Goal: Communication & Community: Participate in discussion

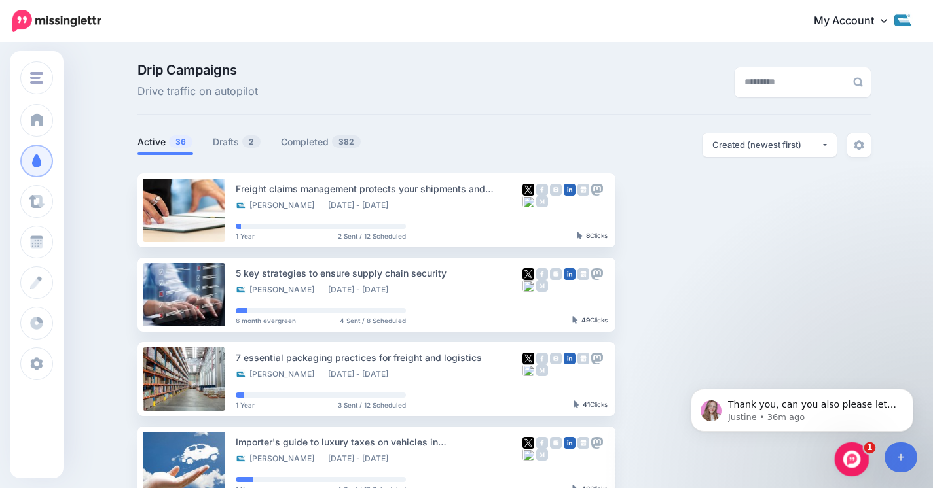
click at [854, 454] on icon "Open Intercom Messenger" at bounding box center [850, 458] width 22 height 22
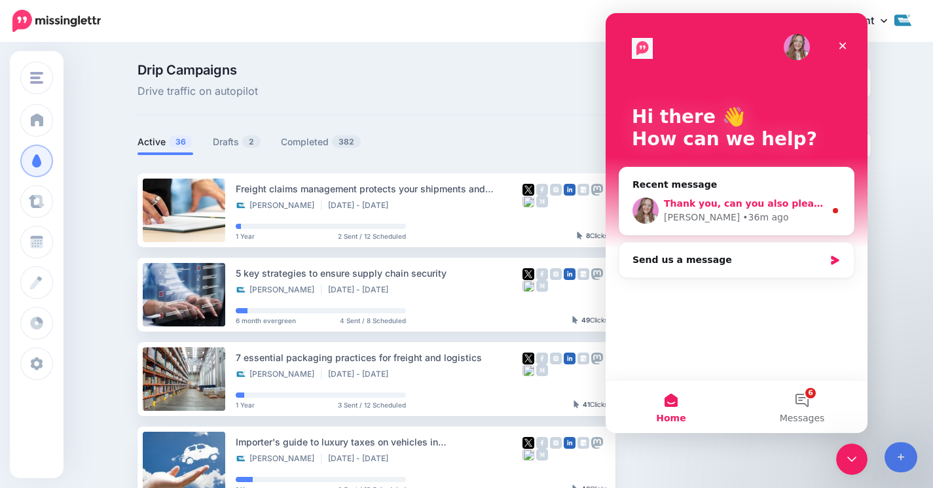
click at [742, 213] on div "• 36m ago" at bounding box center [765, 218] width 46 height 14
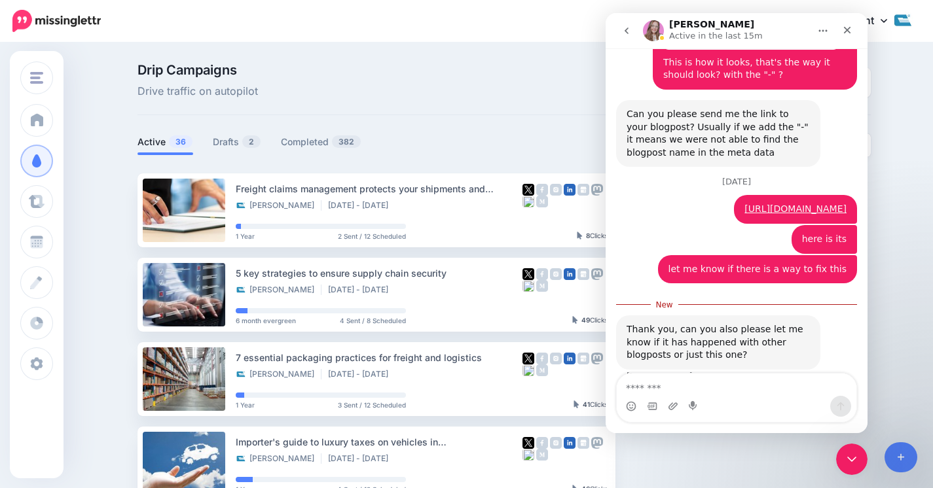
scroll to position [868, 0]
click at [677, 388] on textarea "Message…" at bounding box center [737, 385] width 240 height 22
type textarea "**********"
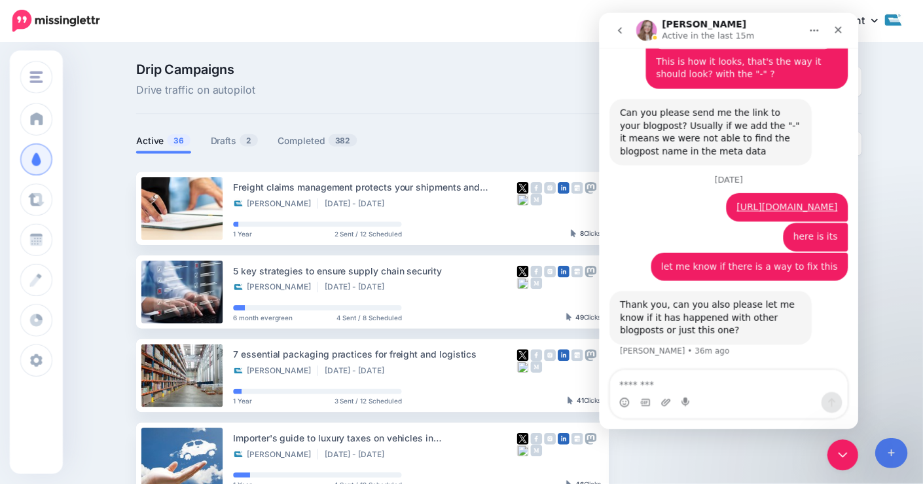
scroll to position [885, 0]
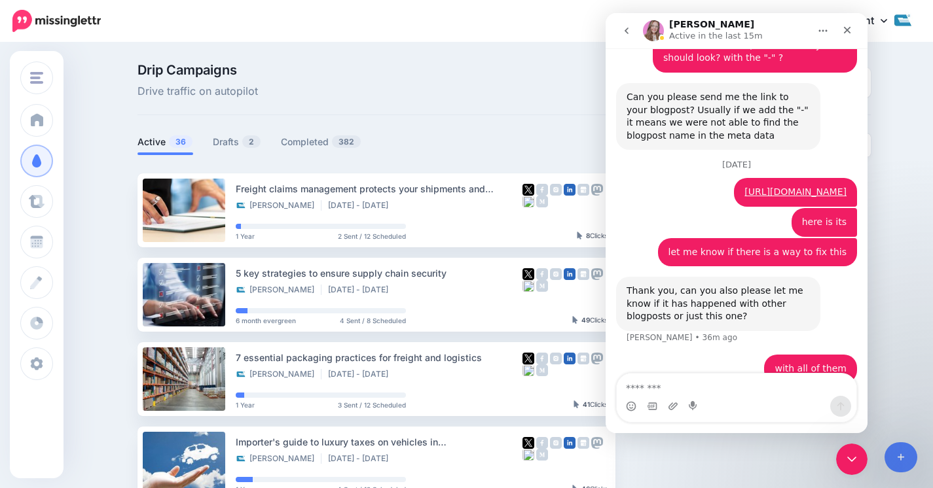
click at [833, 134] on div "[PERSON_NAME] Active in the last 15m Ask us anything, or share your feedback. […" at bounding box center [737, 223] width 262 height 420
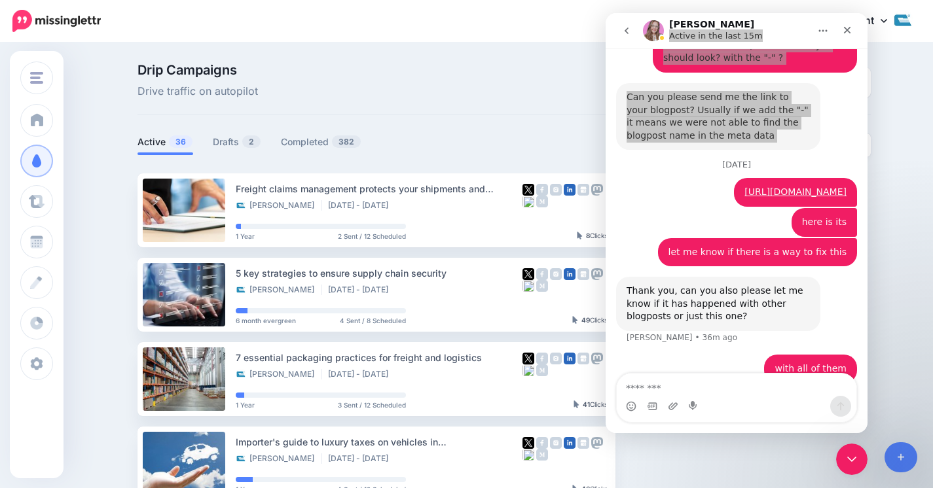
click at [880, 92] on div at bounding box center [755, 81] width 251 height 37
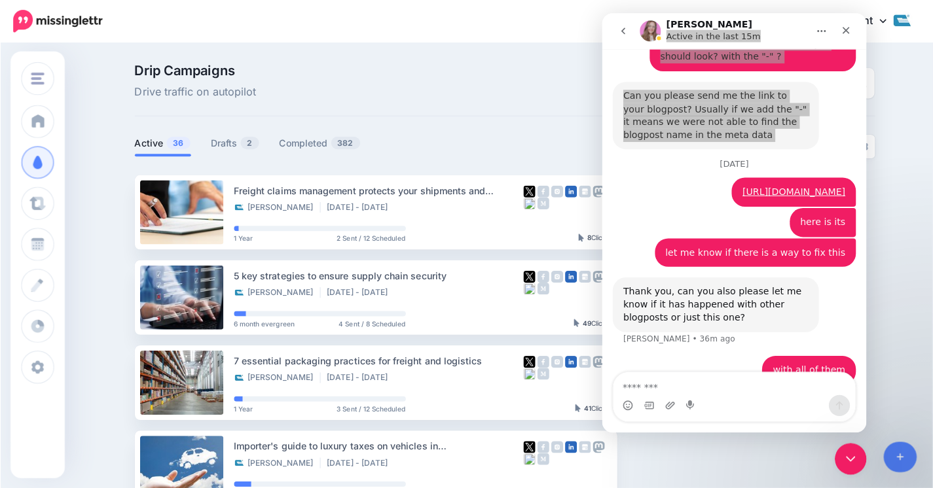
scroll to position [890, 0]
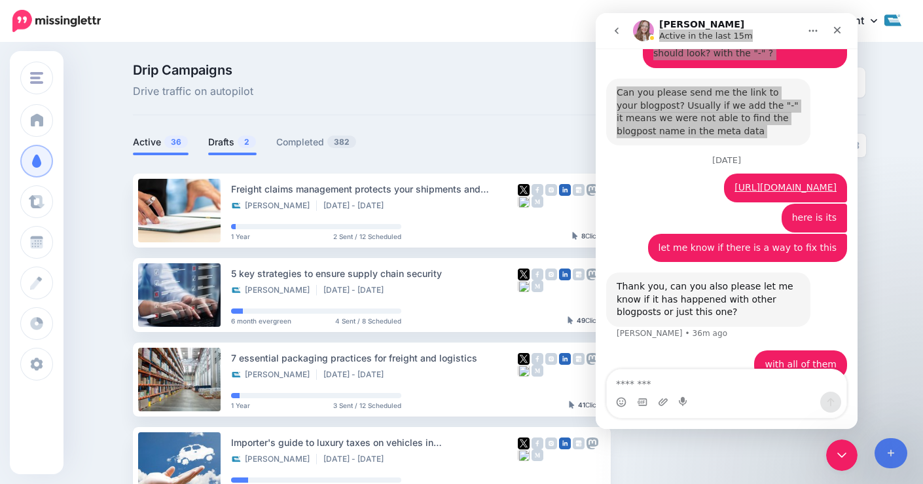
click at [242, 134] on link "Drafts 2" at bounding box center [232, 142] width 48 height 16
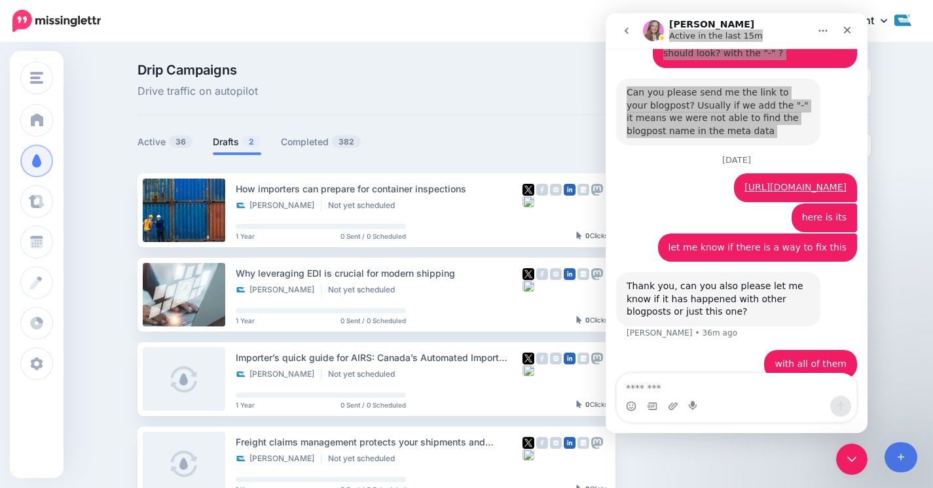
scroll to position [885, 0]
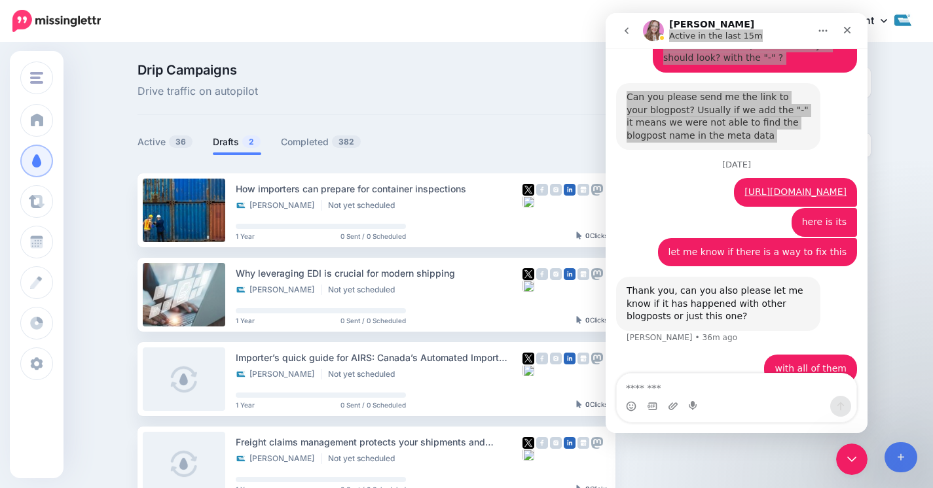
click at [235, 134] on li "Drafts 2" at bounding box center [237, 145] width 48 height 22
